Goal: Task Accomplishment & Management: Use online tool/utility

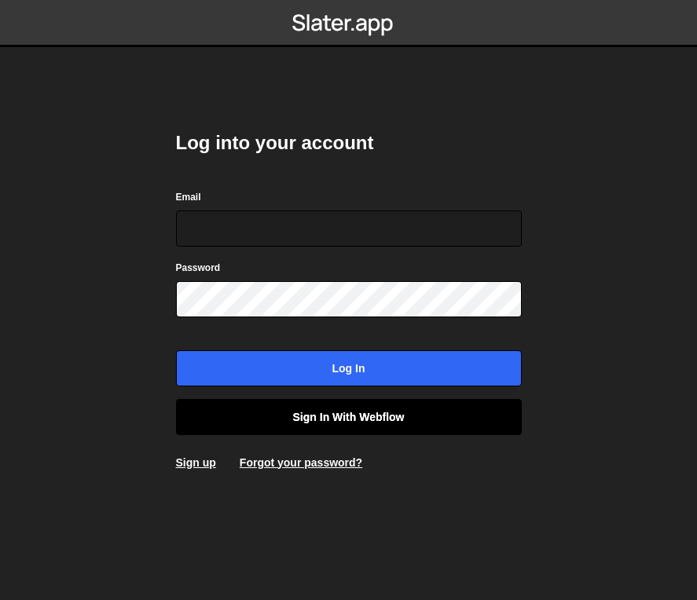
click at [372, 411] on link "Sign in with Webflow" at bounding box center [349, 417] width 346 height 36
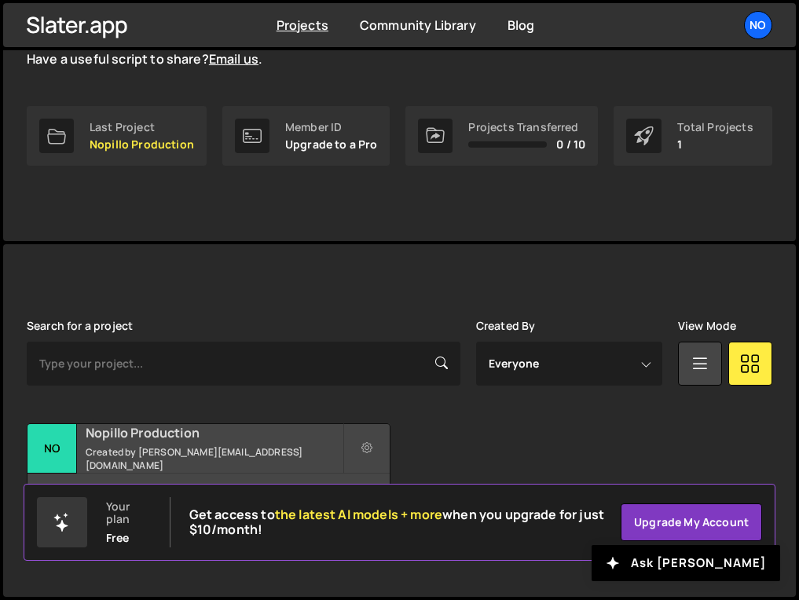
scroll to position [228, 0]
click at [155, 441] on h2 "Nopillo Production" at bounding box center [214, 432] width 257 height 17
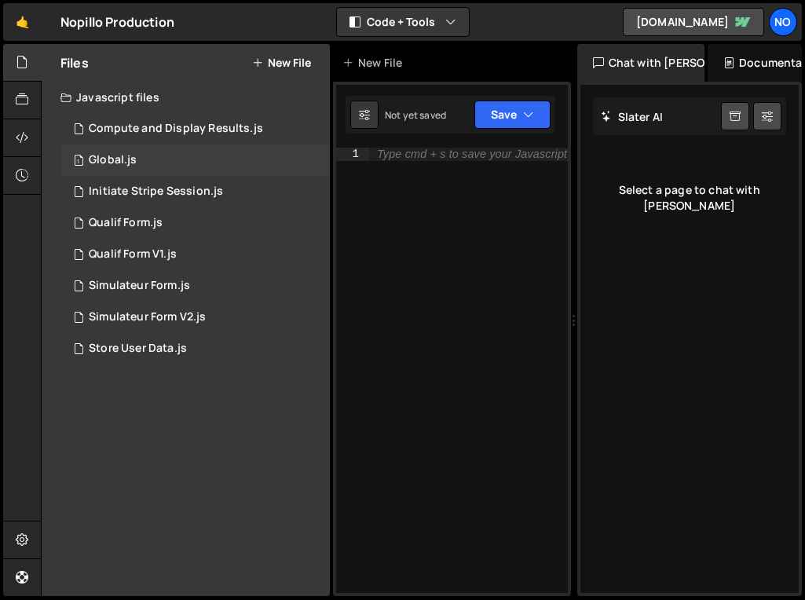
click at [157, 156] on div "1 Global.js 0" at bounding box center [194, 160] width 269 height 31
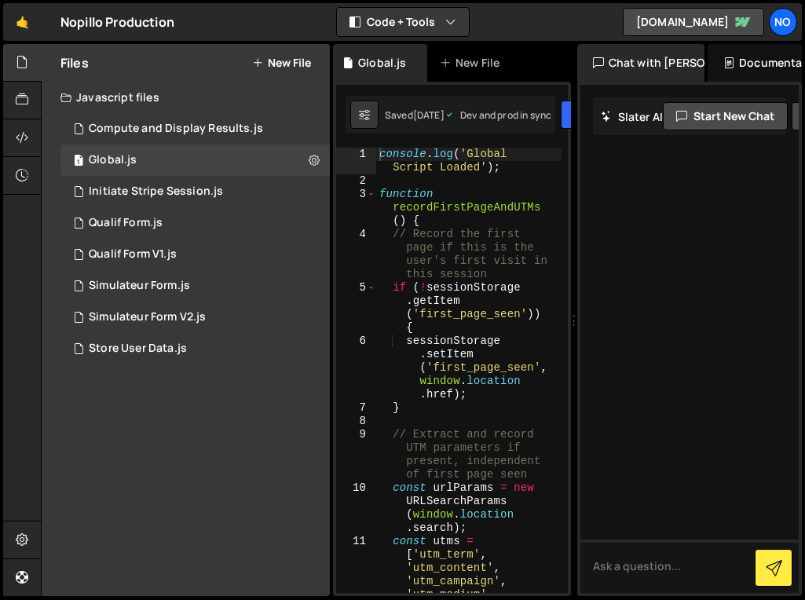
click at [610, 75] on div "Chat with Slater AI" at bounding box center [641, 63] width 128 height 38
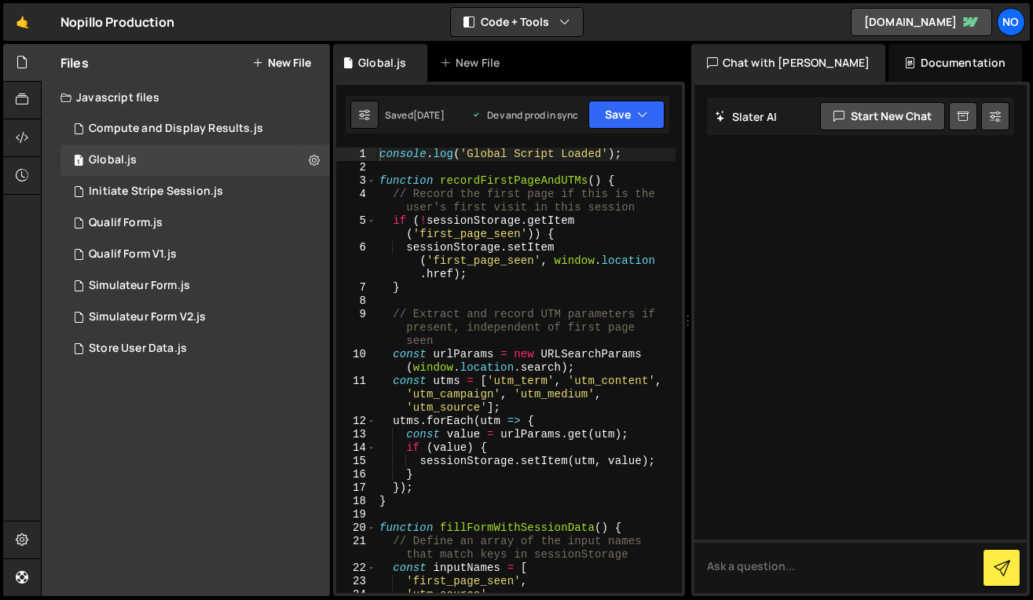
click at [785, 64] on div "Chat with Slater AI" at bounding box center [788, 63] width 195 height 38
click at [804, 59] on div "Documentation" at bounding box center [954, 63] width 133 height 38
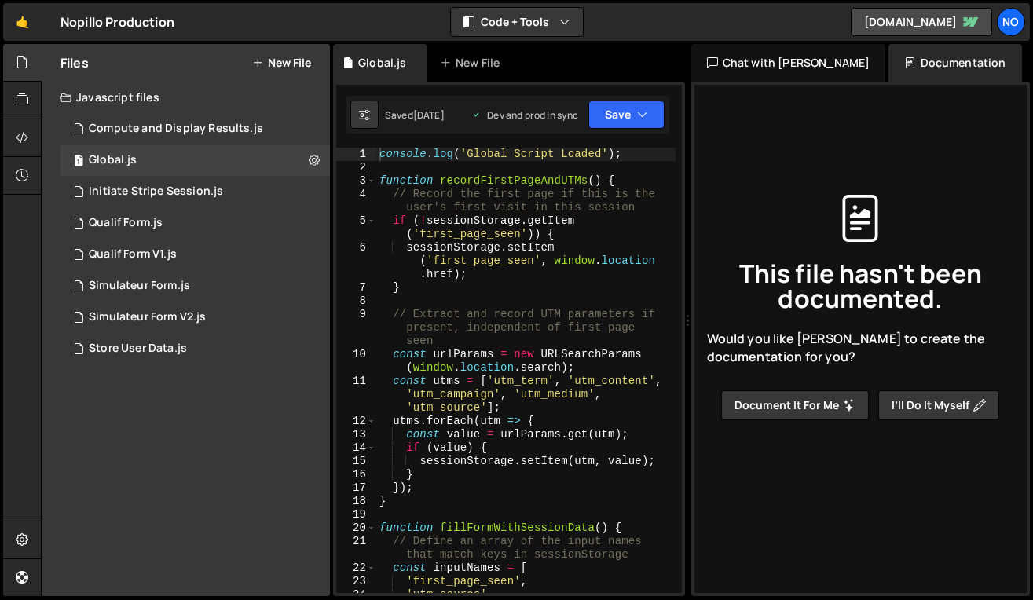
click at [780, 60] on div "Chat with Slater AI" at bounding box center [788, 63] width 195 height 38
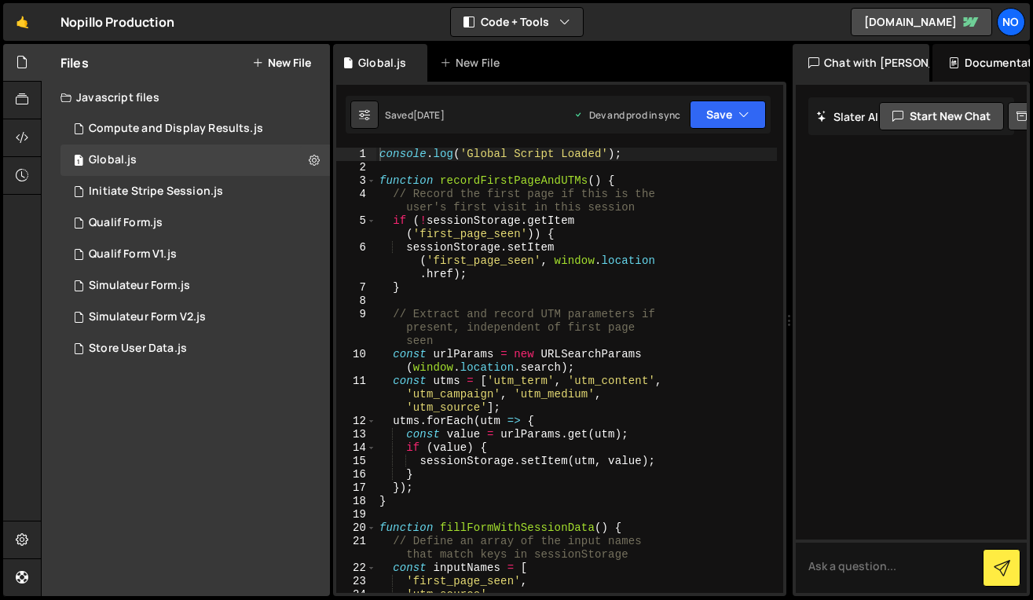
drag, startPoint x: 687, startPoint y: 110, endPoint x: 932, endPoint y: 98, distance: 245.4
click at [804, 98] on div "Files New File Javascript files 1 Compute and Display Results.js 0 1 Global.js …" at bounding box center [537, 320] width 992 height 553
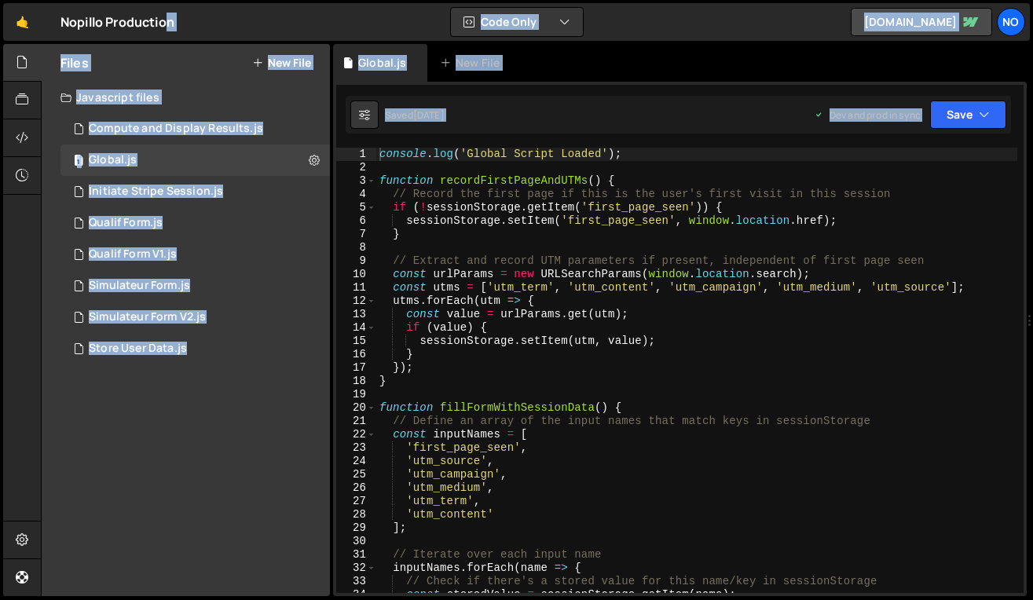
drag, startPoint x: 939, startPoint y: 98, endPoint x: 1031, endPoint y: 90, distance: 92.2
click at [804, 90] on html "Projects Community Library Blog No Projects Your Teams Account Upgrade Logout" at bounding box center [516, 300] width 1033 height 600
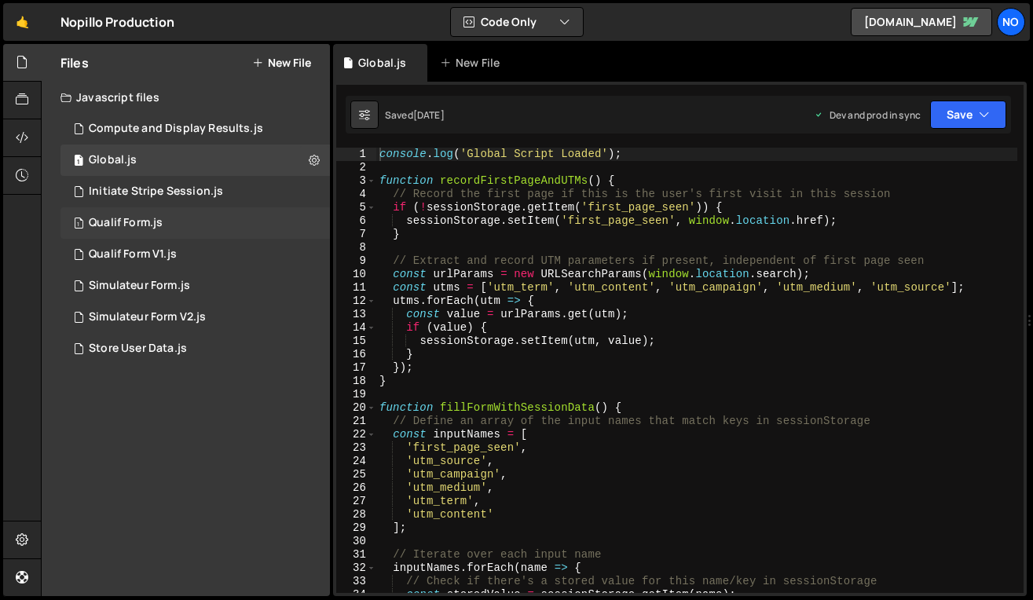
click at [277, 232] on div "1 Qualif Form.js 0" at bounding box center [194, 222] width 269 height 31
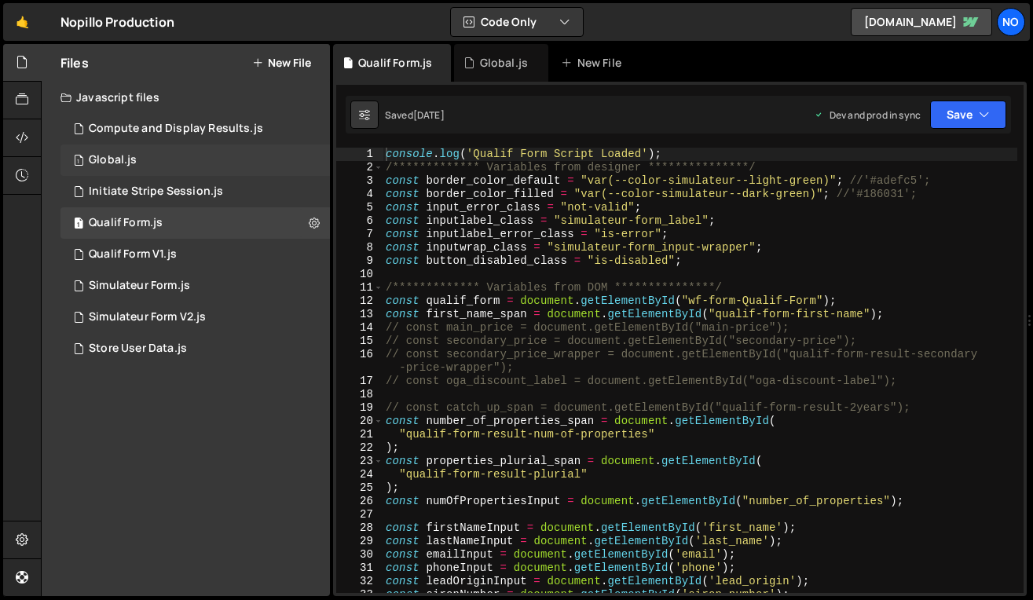
click at [210, 147] on div "1 Global.js 0" at bounding box center [194, 160] width 269 height 31
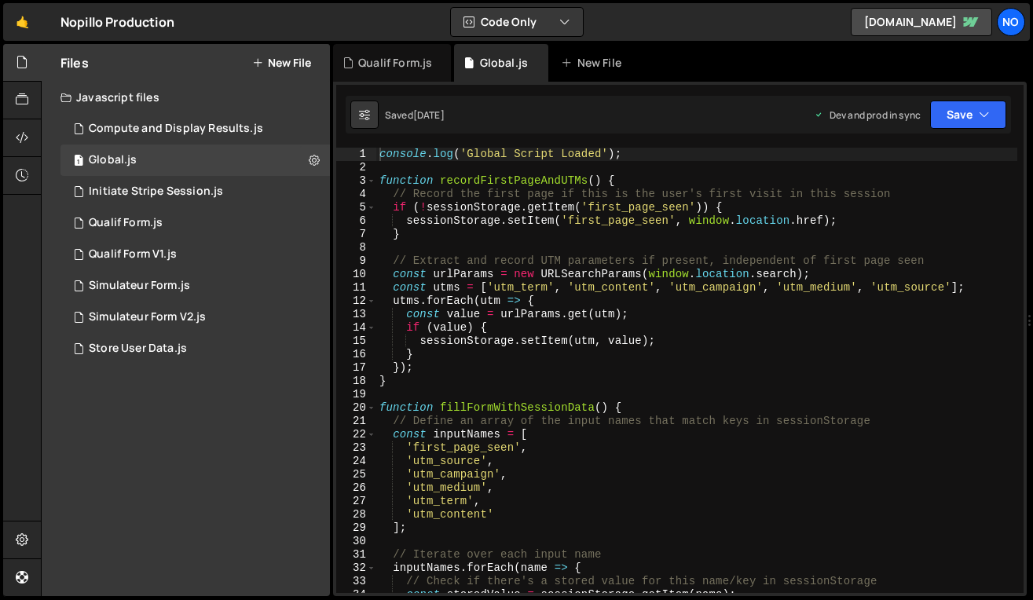
type textarea "const utms = ['utm_term', 'utm_content', 'utm_campaign', 'utm_medium', 'utm_sou…"
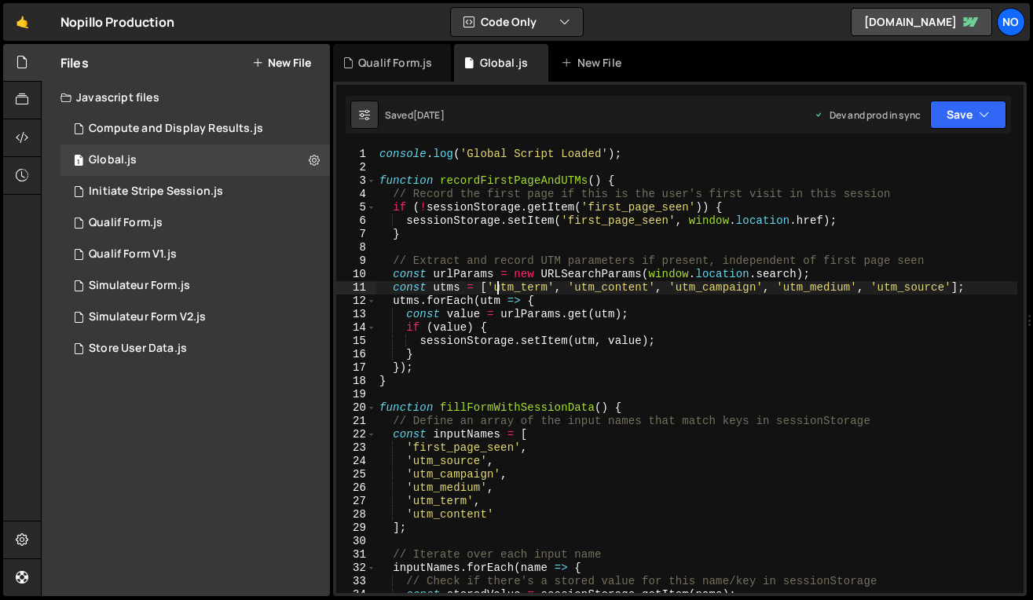
click at [497, 286] on div "console . log ( 'Global Script Loaded' ) ; function recordFirstPageAndUTMs ( ) …" at bounding box center [696, 384] width 641 height 472
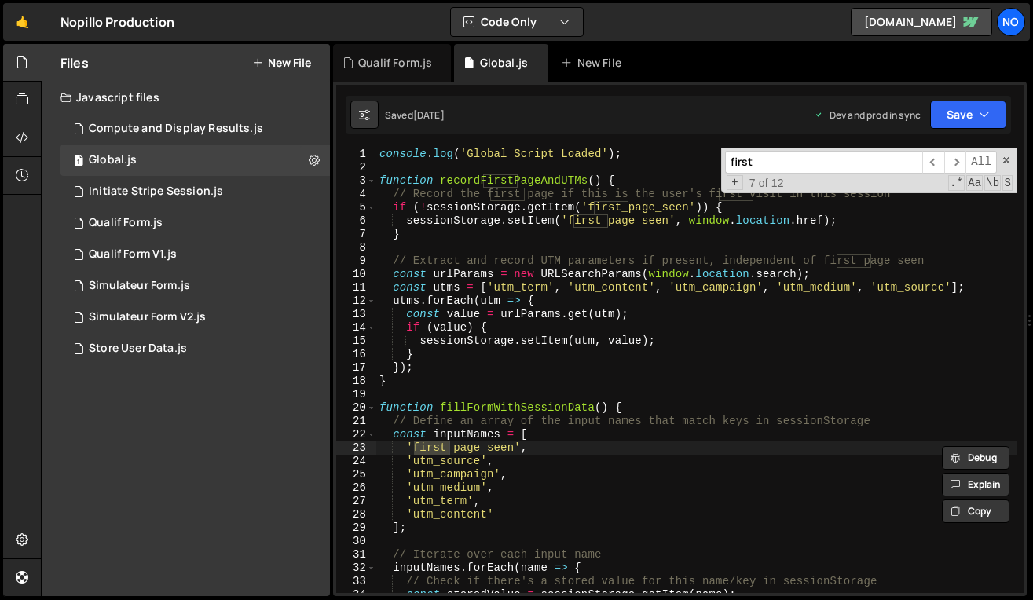
type input "first"
type textarea "'utm_medium',"
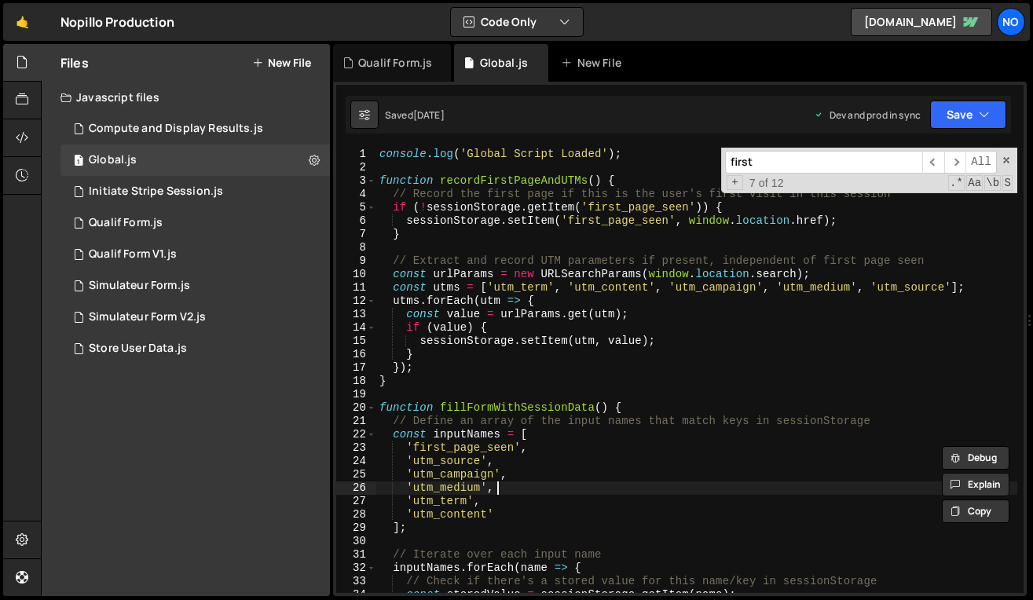
click at [524, 483] on div "console . log ( 'Global Script Loaded' ) ; function recordFirstPageAndUTMs ( ) …" at bounding box center [696, 384] width 641 height 472
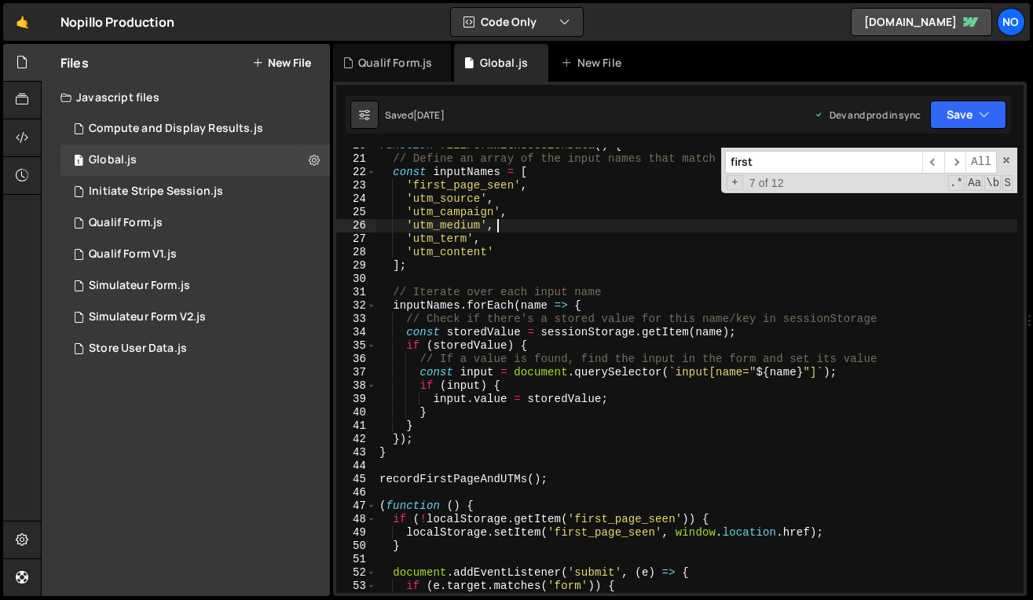
scroll to position [259, 0]
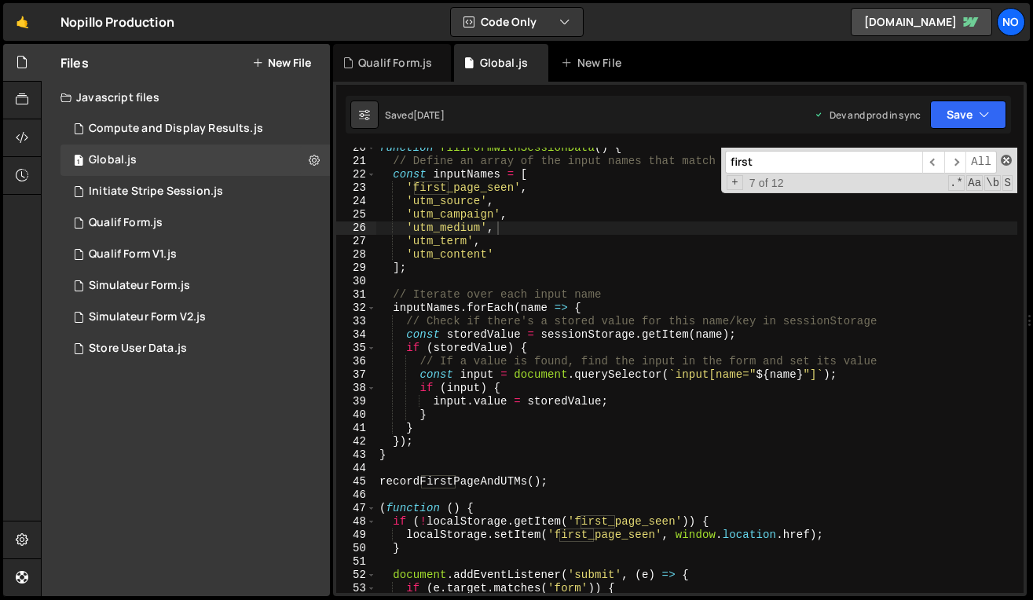
click at [804, 160] on span at bounding box center [1006, 160] width 11 height 11
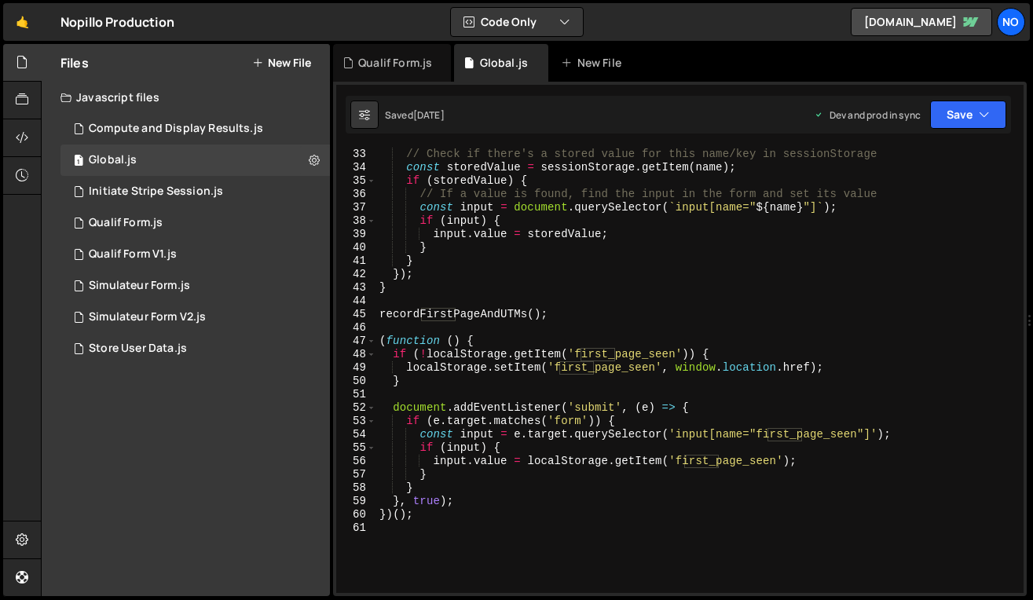
scroll to position [585, 0]
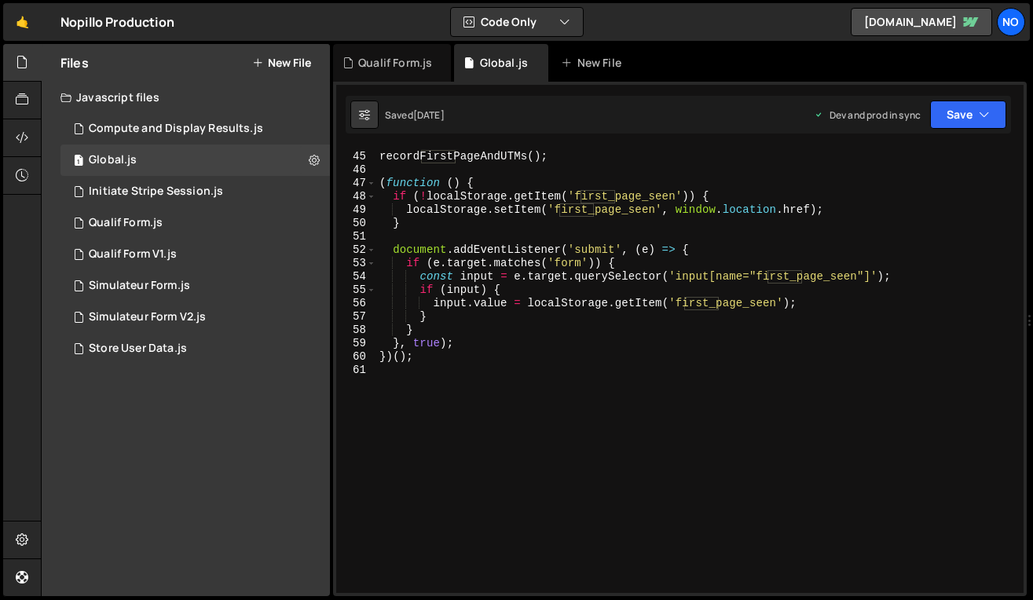
click at [434, 368] on div "recordFirstPageAndUTMs ( ) ; ( function ( ) { if ( ! localStorage . getItem ( '…" at bounding box center [696, 373] width 641 height 472
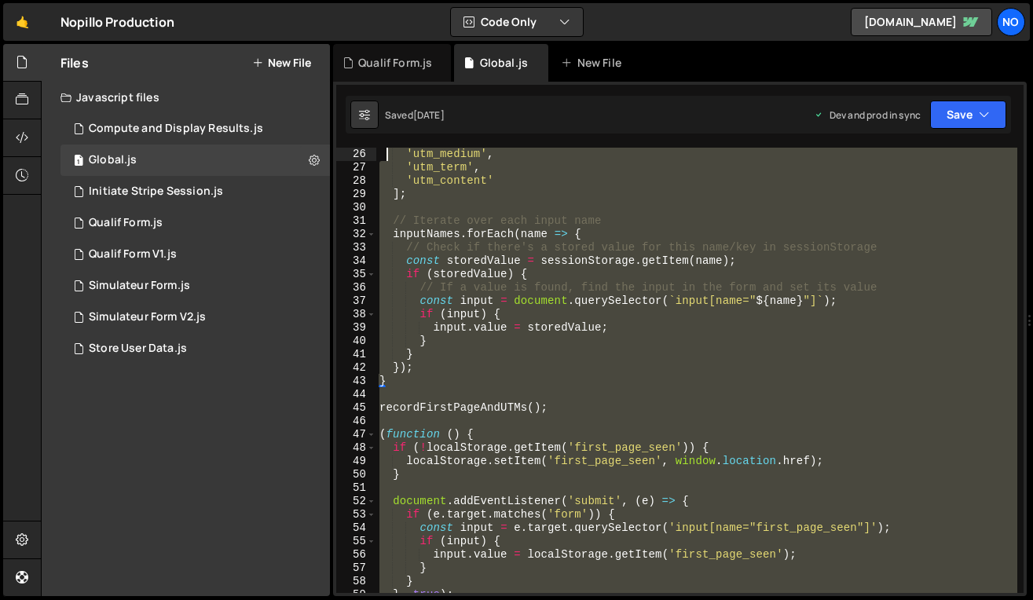
scroll to position [0, 0]
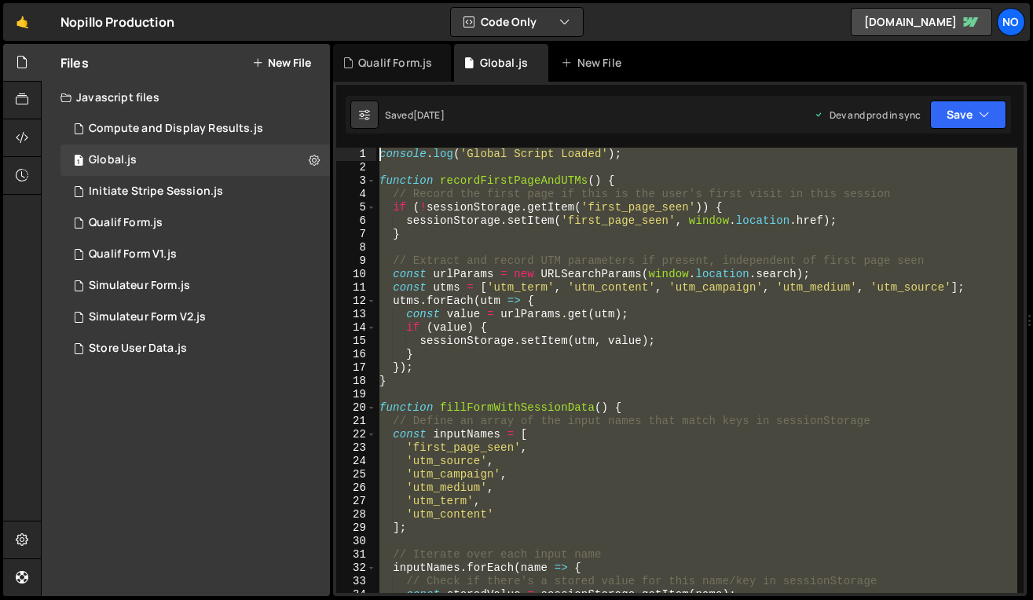
drag, startPoint x: 430, startPoint y: 372, endPoint x: 376, endPoint y: -39, distance: 414.4
click at [376, 0] on html "Projects Community Library Blog No Projects Your Teams Account Upgrade Logout" at bounding box center [516, 300] width 1033 height 600
type textarea "console.log('Global Script Loaded');"
